Goal: Transaction & Acquisition: Book appointment/travel/reservation

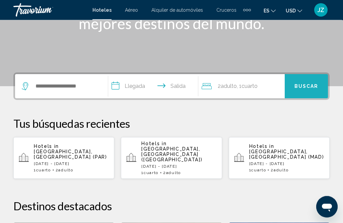
scroll to position [119, 0]
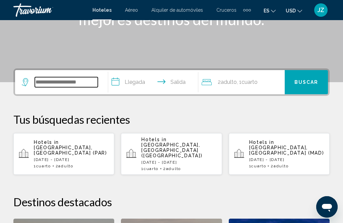
click at [43, 85] on input "Search widget" at bounding box center [66, 82] width 63 height 10
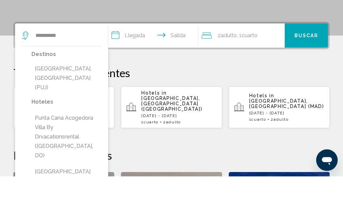
click at [96, 109] on button "[GEOGRAPHIC_DATA], [GEOGRAPHIC_DATA] (PUJ)" at bounding box center [67, 125] width 70 height 32
type input "**********"
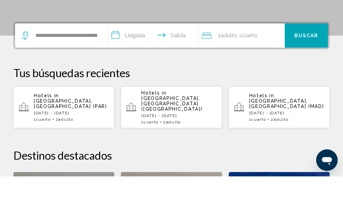
click at [172, 70] on input "**********" at bounding box center [154, 83] width 93 height 26
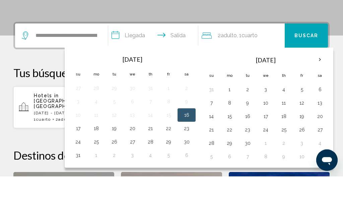
scroll to position [166, 0]
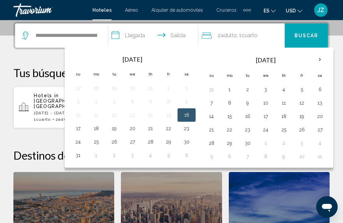
click at [289, 128] on button "25" at bounding box center [284, 129] width 11 height 9
click at [253, 142] on button "30" at bounding box center [248, 143] width 11 height 9
type input "**********"
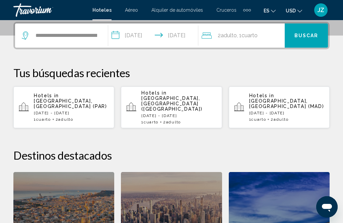
click at [306, 42] on button "Buscar" at bounding box center [306, 35] width 43 height 24
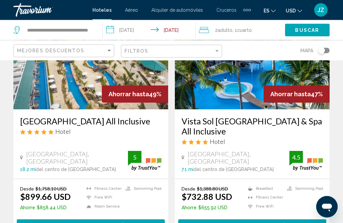
scroll to position [120, 0]
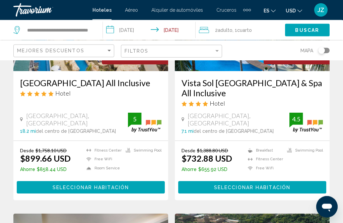
click at [100, 185] on span "Seleccionar habitación" at bounding box center [91, 187] width 76 height 5
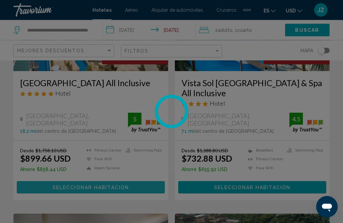
scroll to position [120, 0]
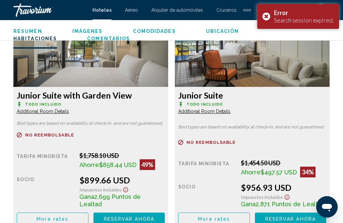
scroll to position [1151, 0]
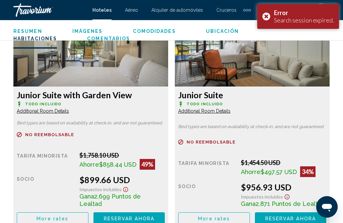
click at [143, 215] on button "Reservar ahora Ya no está disponible" at bounding box center [130, 218] width 72 height 12
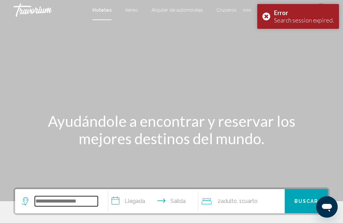
click at [84, 205] on input "Search widget" at bounding box center [66, 201] width 63 height 10
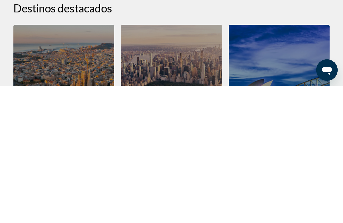
scroll to position [147, 0]
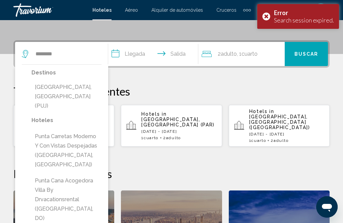
click at [82, 90] on button "[GEOGRAPHIC_DATA], [GEOGRAPHIC_DATA] (PUJ)" at bounding box center [67, 97] width 70 height 32
type input "**********"
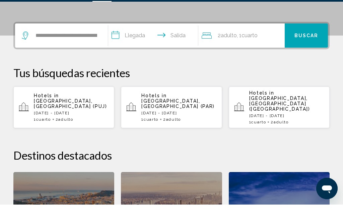
click at [160, 42] on input "**********" at bounding box center [154, 55] width 93 height 26
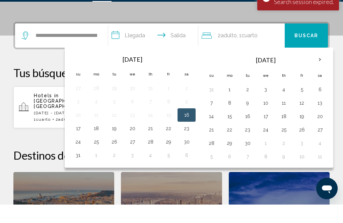
scroll to position [166, 0]
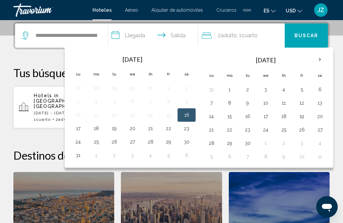
click at [289, 126] on button "25" at bounding box center [284, 129] width 11 height 9
click at [250, 144] on button "30" at bounding box center [248, 143] width 11 height 9
type input "**********"
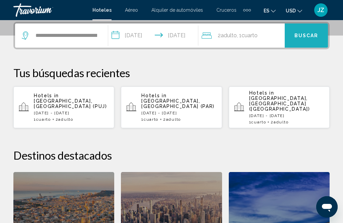
click at [307, 33] on span "Buscar" at bounding box center [307, 35] width 24 height 5
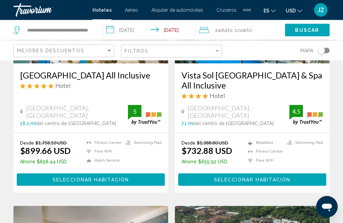
click at [108, 177] on span "Seleccionar habitación" at bounding box center [91, 179] width 76 height 5
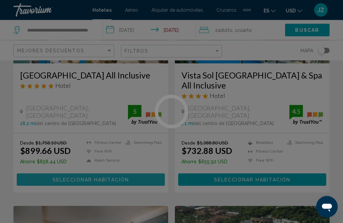
scroll to position [128, 0]
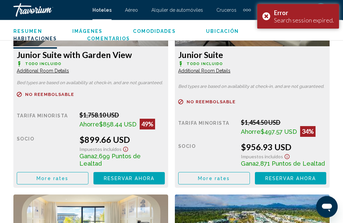
scroll to position [1192, 0]
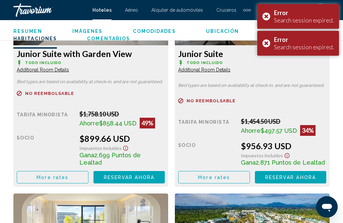
click at [138, 174] on button "Reservar ahora Ya no está disponible" at bounding box center [130, 177] width 72 height 12
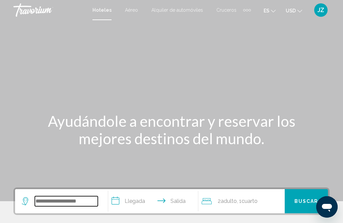
click at [83, 199] on input "Search widget" at bounding box center [66, 201] width 63 height 10
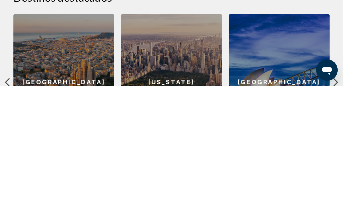
scroll to position [158, 0]
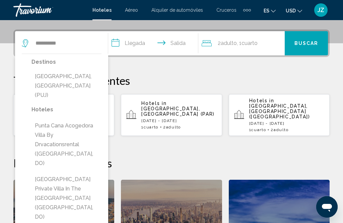
click at [91, 76] on button "[GEOGRAPHIC_DATA], [GEOGRAPHIC_DATA] (PUJ)" at bounding box center [67, 86] width 70 height 32
type input "**********"
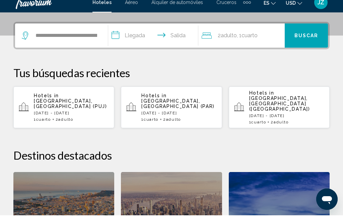
click at [163, 33] on input "**********" at bounding box center [154, 44] width 93 height 26
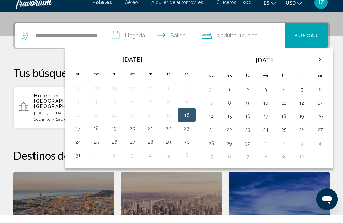
scroll to position [166, 0]
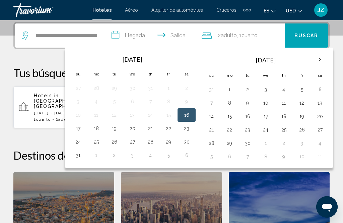
click at [289, 126] on button "25" at bounding box center [284, 129] width 11 height 9
click at [252, 144] on button "30" at bounding box center [248, 143] width 11 height 9
type input "**********"
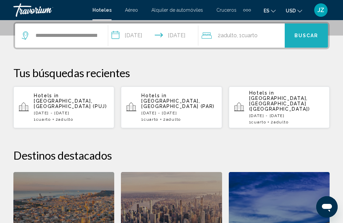
click at [311, 39] on button "Buscar" at bounding box center [306, 35] width 43 height 24
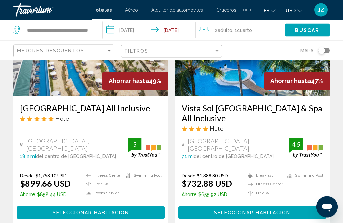
scroll to position [109, 0]
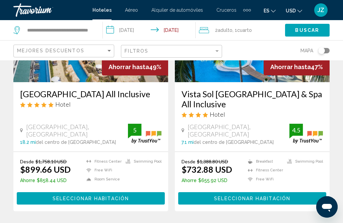
click at [122, 198] on span "Seleccionar habitación" at bounding box center [91, 198] width 76 height 5
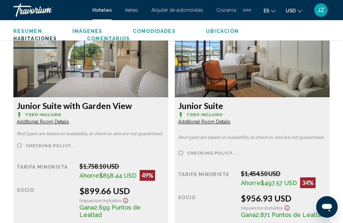
scroll to position [1137, 0]
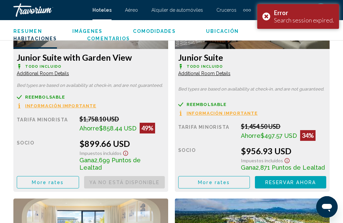
scroll to position [1242, 0]
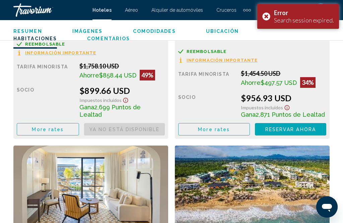
click at [0, 0] on span "Reservar ahora" at bounding box center [0, 0] width 0 height 0
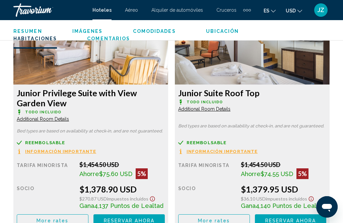
scroll to position [2073, 0]
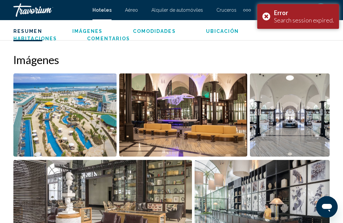
scroll to position [432, 0]
